Goal: Task Accomplishment & Management: Complete application form

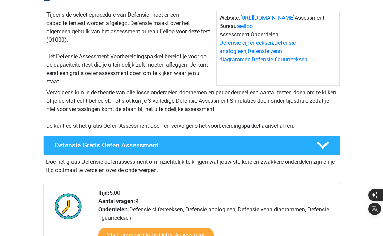
scroll to position [105, 0]
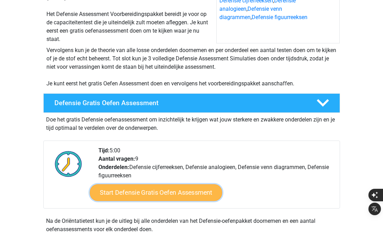
click at [166, 193] on link "Start Defensie Gratis Oefen Assessment" at bounding box center [156, 192] width 132 height 17
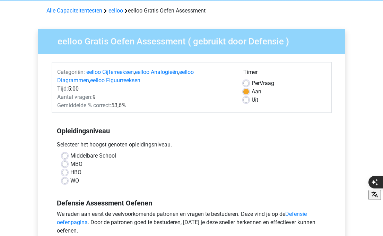
scroll to position [32, 0]
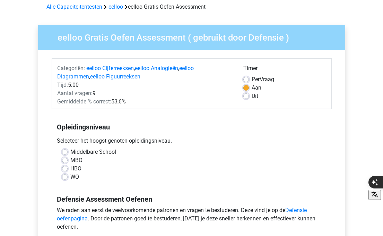
click at [251, 80] on label "Per Vraag" at bounding box center [262, 79] width 23 height 8
click at [248, 80] on input "Per Vraag" at bounding box center [246, 78] width 6 height 7
radio input "true"
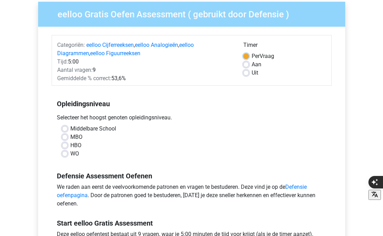
scroll to position [57, 0]
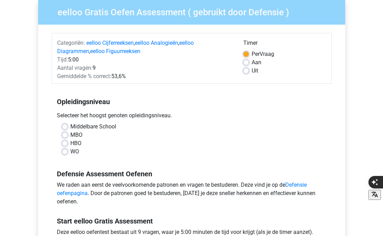
click at [70, 142] on label "HBO" at bounding box center [75, 143] width 11 height 8
click at [64, 142] on input "HBO" at bounding box center [65, 142] width 6 height 7
radio input "true"
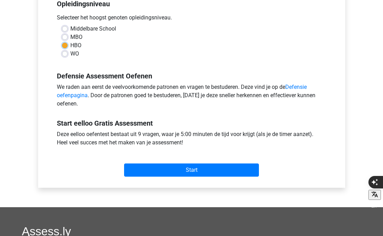
scroll to position [161, 0]
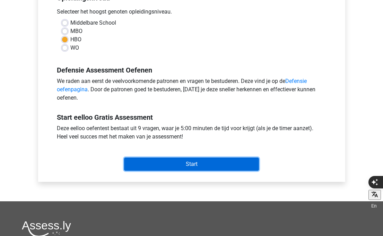
click at [180, 165] on input "Start" at bounding box center [191, 163] width 135 height 13
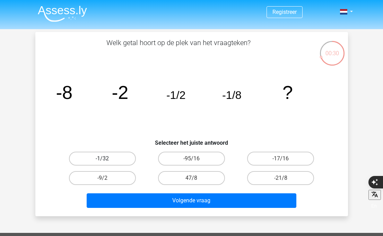
click at [129, 161] on label "-1/32" at bounding box center [102, 158] width 67 height 14
click at [107, 161] on input "-1/32" at bounding box center [104, 160] width 5 height 5
radio input "true"
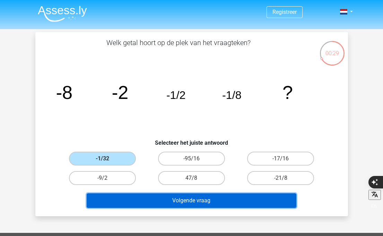
click at [185, 201] on button "Volgende vraag" at bounding box center [192, 200] width 210 height 15
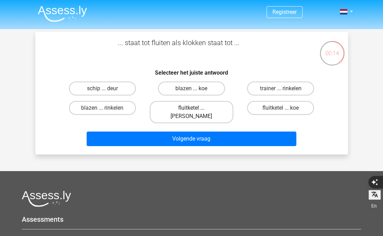
click at [211, 107] on label "fluitketel ... luiden" at bounding box center [191, 112] width 83 height 22
click at [196, 108] on input "fluitketel ... luiden" at bounding box center [193, 110] width 5 height 5
radio input "true"
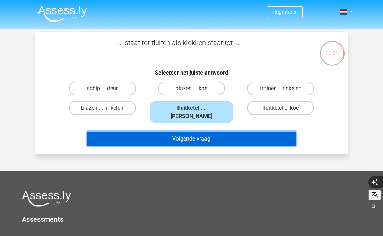
click at [226, 131] on button "Volgende vraag" at bounding box center [192, 138] width 210 height 15
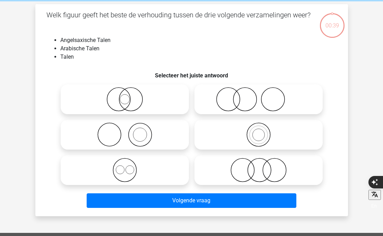
scroll to position [32, 0]
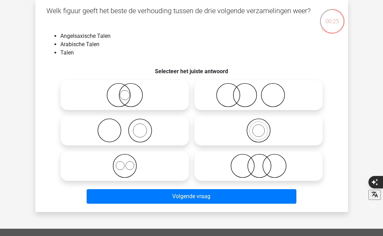
click at [150, 165] on icon at bounding box center [124, 165] width 123 height 24
click at [129, 162] on input "radio" at bounding box center [127, 160] width 5 height 5
radio input "true"
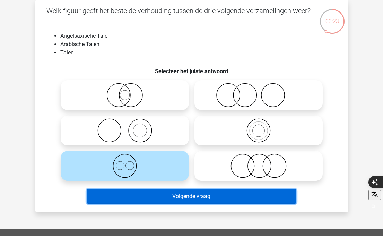
click at [180, 195] on button "Volgende vraag" at bounding box center [192, 196] width 210 height 15
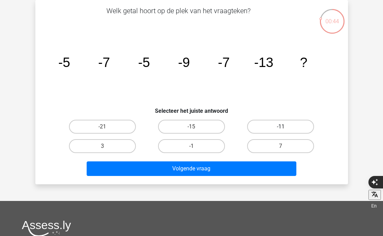
click at [273, 130] on label "-11" at bounding box center [280, 127] width 67 height 14
click at [281, 130] on input "-11" at bounding box center [283, 128] width 5 height 5
radio input "true"
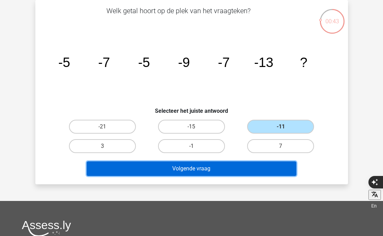
click at [257, 164] on button "Volgende vraag" at bounding box center [192, 168] width 210 height 15
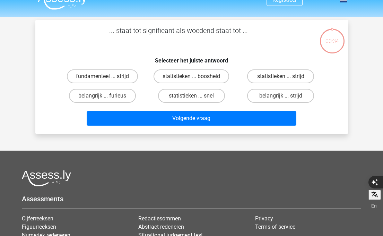
scroll to position [0, 0]
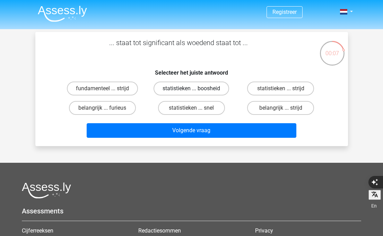
click at [188, 91] on label "statistieken ... boosheid" at bounding box center [191, 88] width 76 height 14
click at [191, 91] on input "statistieken ... boosheid" at bounding box center [193, 90] width 5 height 5
radio input "true"
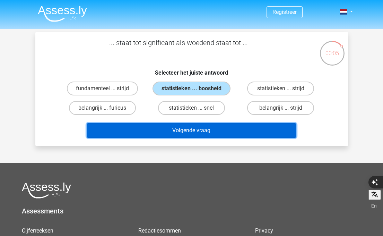
click at [192, 128] on button "Volgende vraag" at bounding box center [192, 130] width 210 height 15
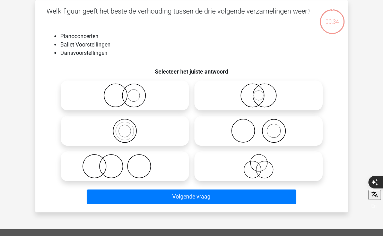
scroll to position [32, 0]
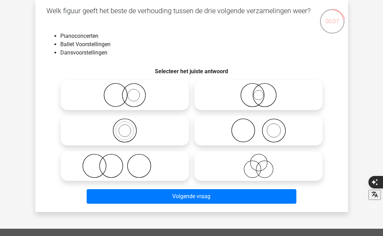
click at [261, 169] on icon at bounding box center [258, 165] width 123 height 24
click at [261, 162] on input "radio" at bounding box center [260, 160] width 5 height 5
radio input "true"
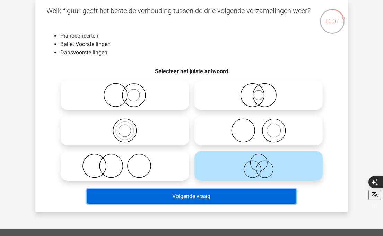
click at [262, 197] on button "Volgende vraag" at bounding box center [192, 196] width 210 height 15
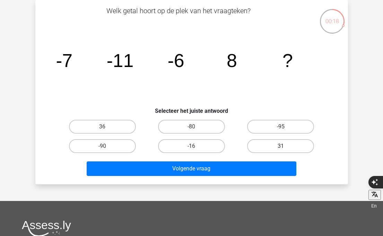
click at [286, 150] on label "31" at bounding box center [280, 146] width 67 height 14
click at [285, 150] on input "31" at bounding box center [283, 148] width 5 height 5
radio input "true"
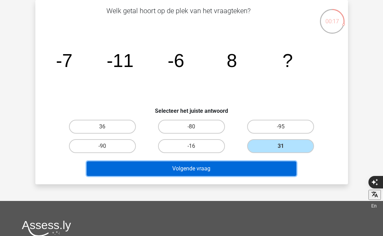
click at [277, 169] on button "Volgende vraag" at bounding box center [192, 168] width 210 height 15
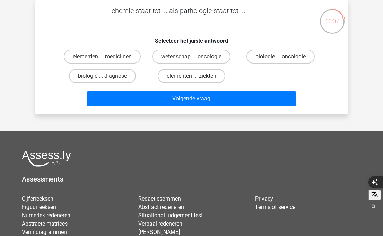
click at [218, 76] on label "elementen ... ziekten" at bounding box center [192, 76] width 68 height 14
click at [196, 76] on input "elementen ... ziekten" at bounding box center [193, 78] width 5 height 5
radio input "true"
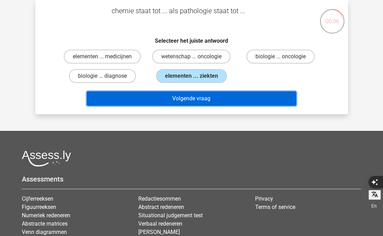
click at [225, 97] on button "Volgende vraag" at bounding box center [192, 98] width 210 height 15
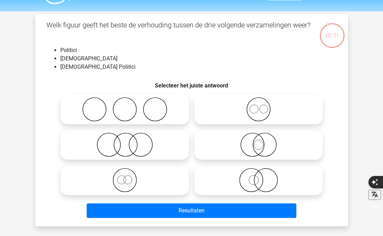
scroll to position [18, 0]
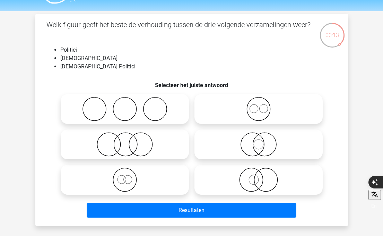
click at [257, 148] on icon at bounding box center [258, 144] width 123 height 24
click at [258, 141] on input "radio" at bounding box center [260, 138] width 5 height 5
radio input "true"
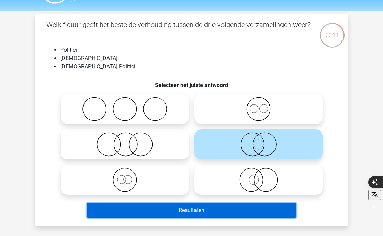
click at [250, 212] on button "Resultaten" at bounding box center [192, 210] width 210 height 15
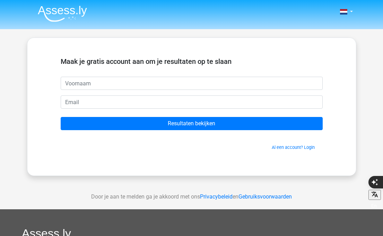
click at [182, 90] on form "Maak je gratis account aan om je resultaten op te slaan Resultaten bekijken Al …" at bounding box center [192, 103] width 262 height 93
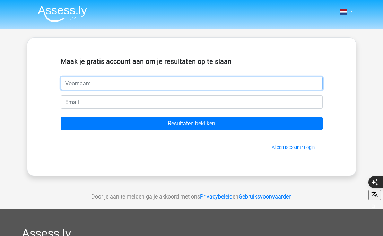
click at [182, 82] on input "text" at bounding box center [192, 83] width 262 height 13
type input "Norman"
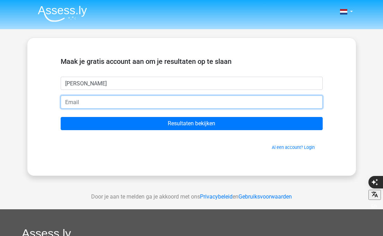
click at [134, 101] on input "email" at bounding box center [192, 101] width 262 height 13
type input "n-thai@live.com"
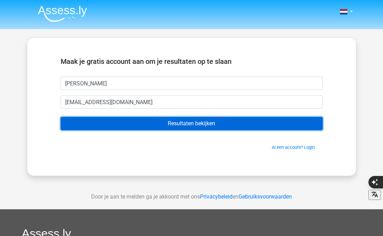
click at [135, 119] on input "Resultaten bekijken" at bounding box center [192, 123] width 262 height 13
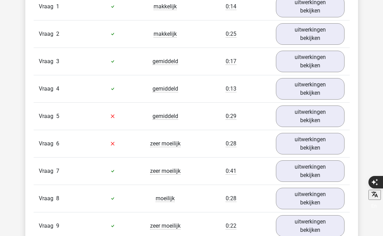
scroll to position [789, 0]
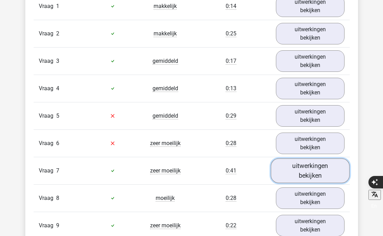
click at [319, 173] on link "uitwerkingen bekijken" at bounding box center [310, 170] width 79 height 25
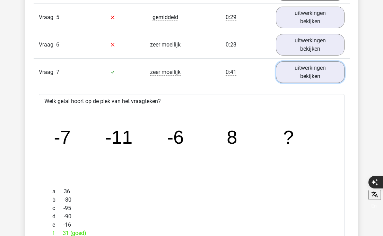
scroll to position [885, 0]
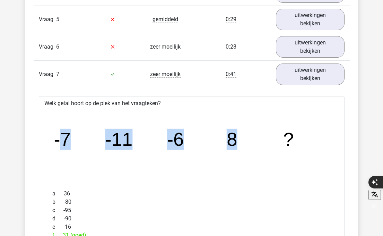
drag, startPoint x: 57, startPoint y: 140, endPoint x: 263, endPoint y: 138, distance: 205.8
click at [263, 138] on icon "image/svg+xml -7 -11 -6 8 ?" at bounding box center [191, 145] width 283 height 71
drag, startPoint x: 55, startPoint y: 137, endPoint x: 246, endPoint y: 148, distance: 191.9
click at [246, 148] on icon "image/svg+xml -7 -11 -6 8 ?" at bounding box center [191, 145] width 283 height 71
copy g "-7 -11 -6 8"
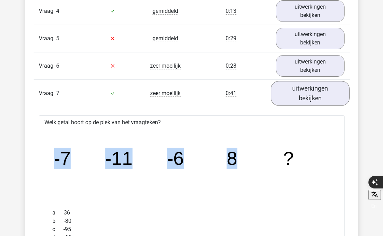
scroll to position [830, 0]
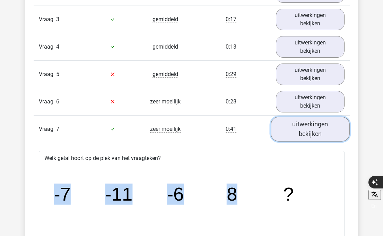
click at [318, 126] on link "uitwerkingen bekijken" at bounding box center [310, 128] width 79 height 25
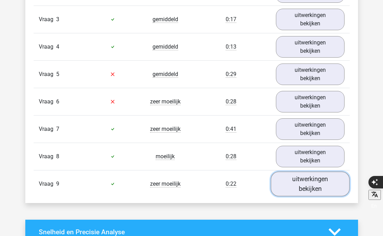
click at [299, 184] on link "uitwerkingen bekijken" at bounding box center [310, 183] width 79 height 25
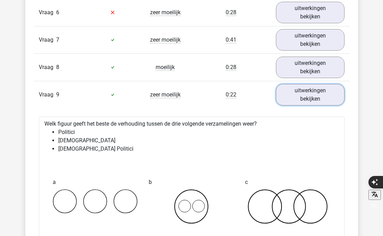
scroll to position [917, 0]
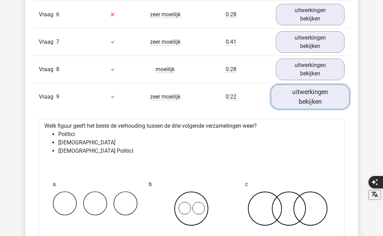
click at [305, 100] on link "uitwerkingen bekijken" at bounding box center [310, 96] width 79 height 25
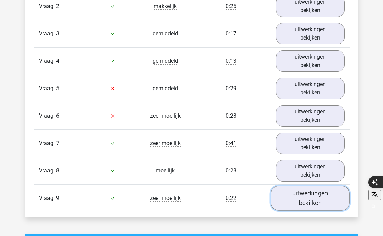
scroll to position [816, 0]
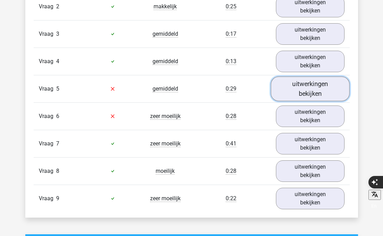
click at [306, 94] on link "uitwerkingen bekijken" at bounding box center [310, 88] width 79 height 25
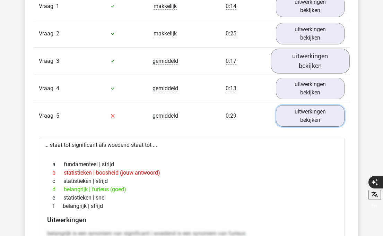
scroll to position [773, 0]
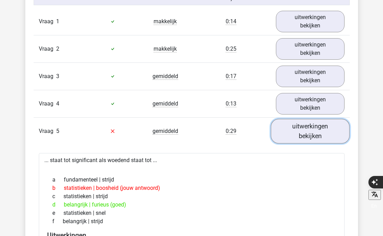
click at [317, 128] on link "uitwerkingen bekijken" at bounding box center [310, 130] width 79 height 25
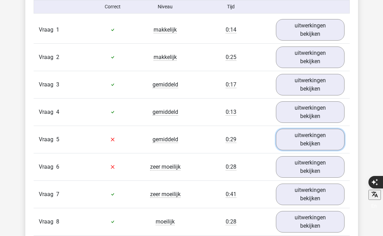
scroll to position [769, 0]
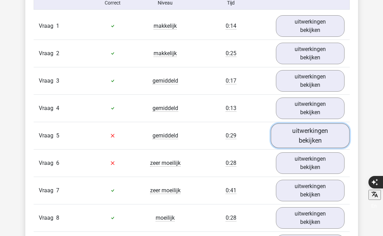
click at [315, 128] on link "uitwerkingen bekijken" at bounding box center [310, 135] width 79 height 25
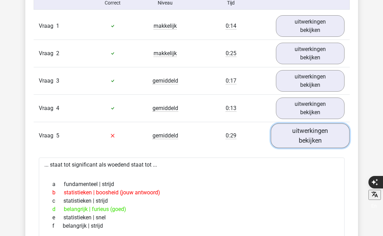
click at [301, 139] on link "uitwerkingen bekijken" at bounding box center [310, 135] width 79 height 25
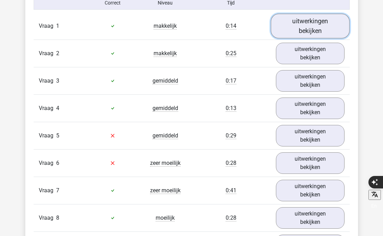
click at [312, 34] on link "uitwerkingen bekijken" at bounding box center [310, 26] width 79 height 25
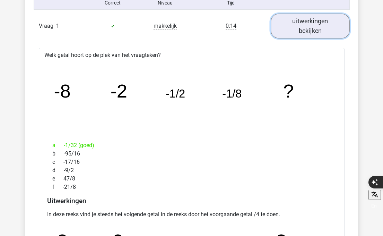
click at [312, 33] on link "uitwerkingen bekijken" at bounding box center [310, 26] width 79 height 25
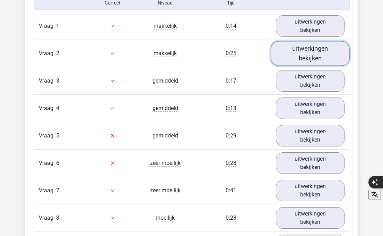
click at [302, 62] on link "uitwerkingen bekijken" at bounding box center [310, 53] width 79 height 25
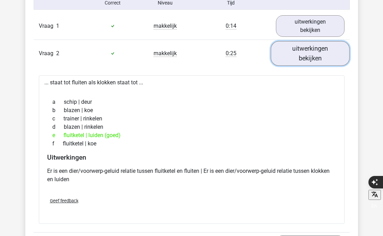
click at [302, 62] on link "uitwerkingen bekijken" at bounding box center [310, 53] width 79 height 25
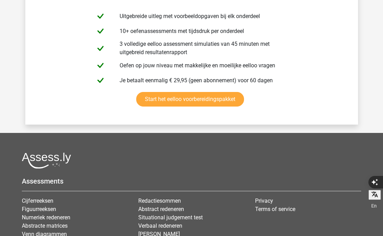
scroll to position [1461, 0]
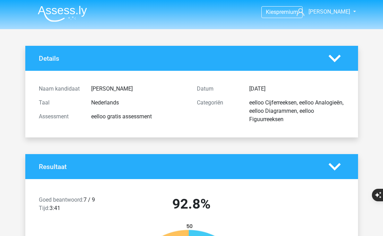
scroll to position [41, 0]
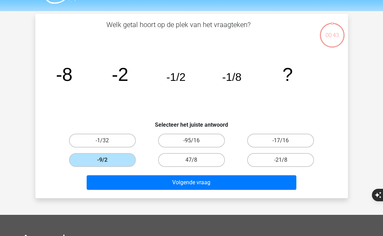
scroll to position [18, 0]
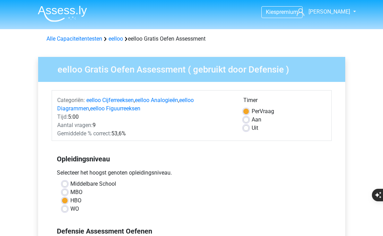
scroll to position [161, 0]
